Goal: Task Accomplishment & Management: Manage account settings

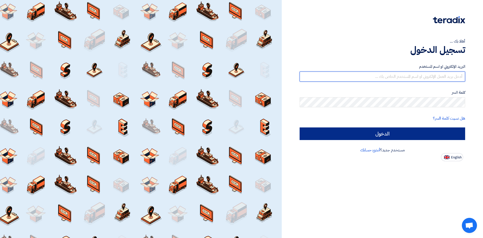
type input "[EMAIL_ADDRESS][DOMAIN_NAME]"
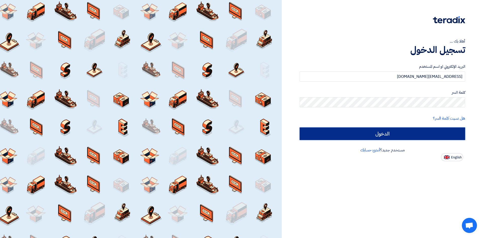
click at [368, 133] on input "الدخول" at bounding box center [383, 133] width 166 height 13
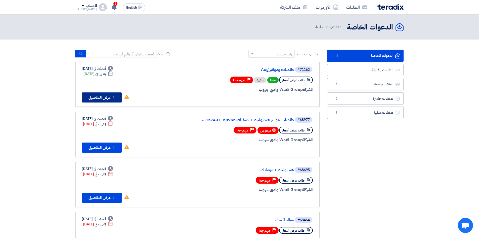
click at [102, 100] on button "Check details عرض التفاصيل" at bounding box center [102, 97] width 40 height 10
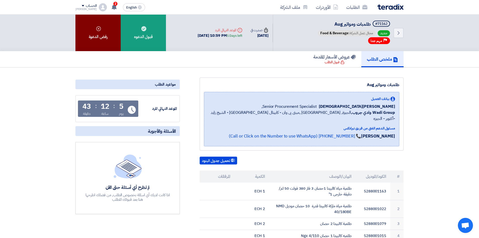
click at [110, 28] on div "رفض الدعوة" at bounding box center [98, 33] width 45 height 36
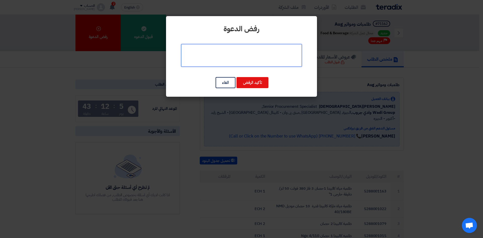
click at [220, 64] on textarea at bounding box center [241, 55] width 121 height 23
type textarea "غير متاج"
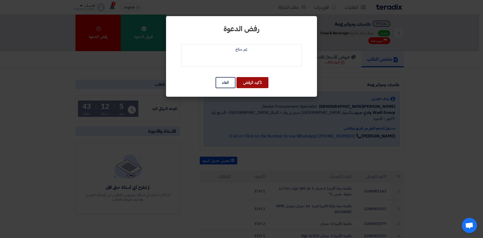
click at [247, 83] on button "تأكيد الرفض" at bounding box center [253, 82] width 32 height 11
